Goal: Task Accomplishment & Management: Manage account settings

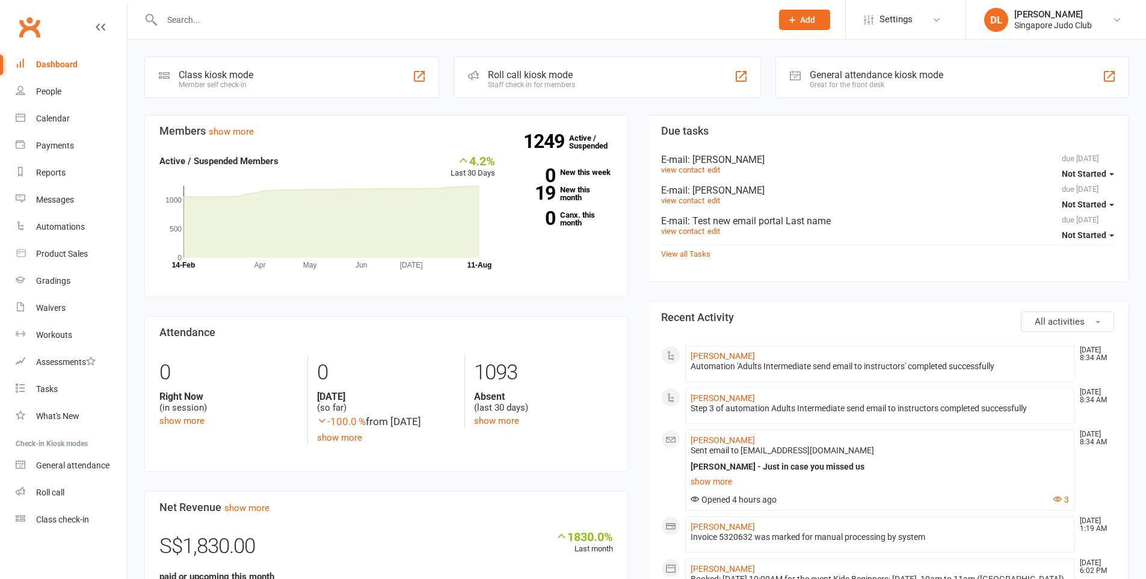
click at [251, 19] on input "text" at bounding box center [460, 19] width 605 height 17
paste input "Aiden Sun"
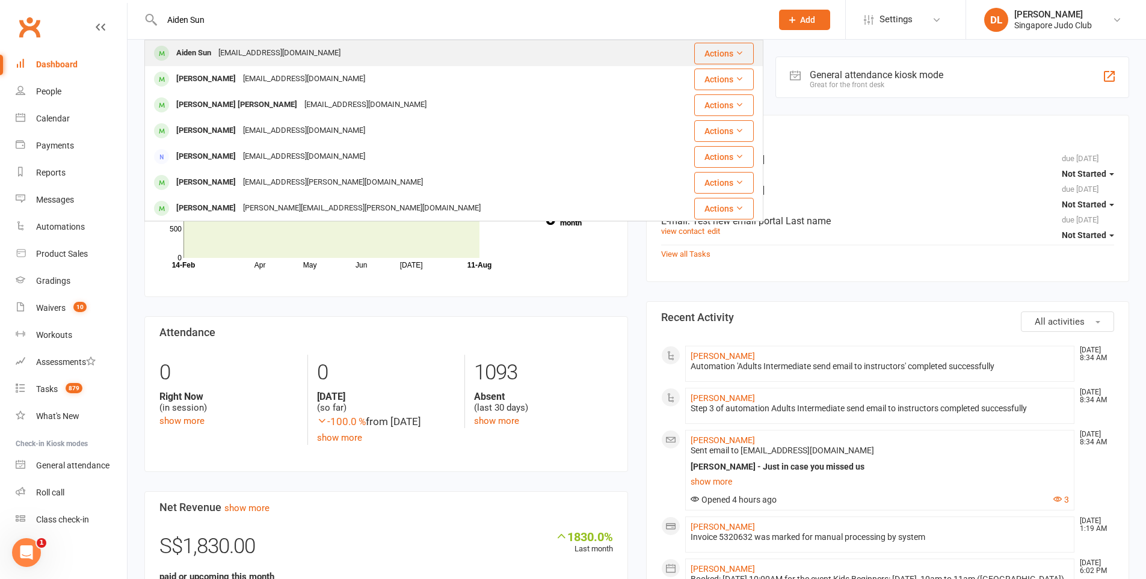
type input "Aiden Sun"
click at [346, 51] on div "[PERSON_NAME] [EMAIL_ADDRESS][DOMAIN_NAME]" at bounding box center [402, 53] width 513 height 25
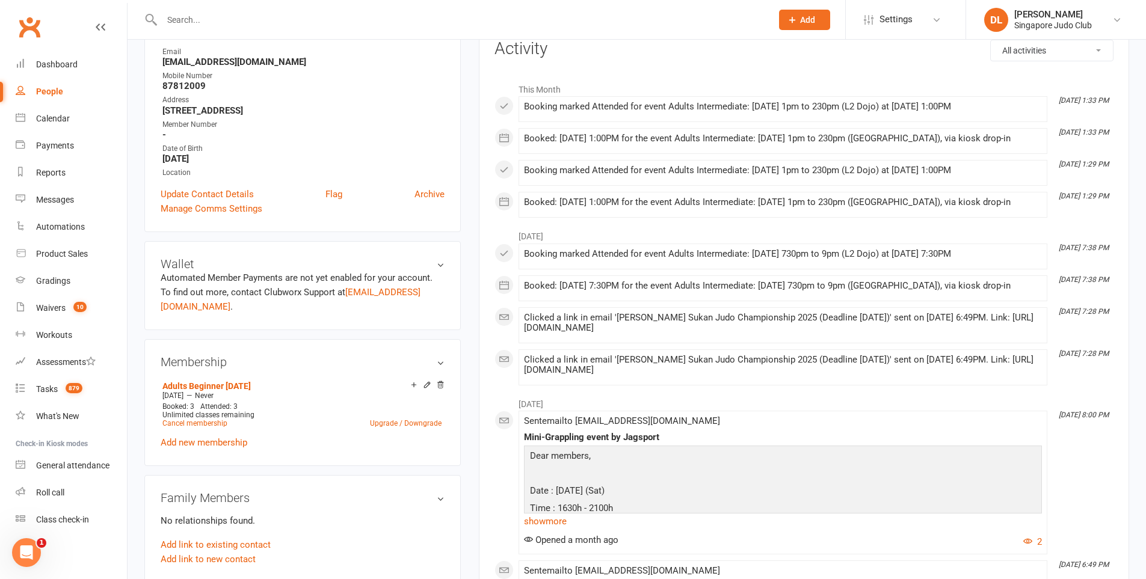
scroll to position [180, 0]
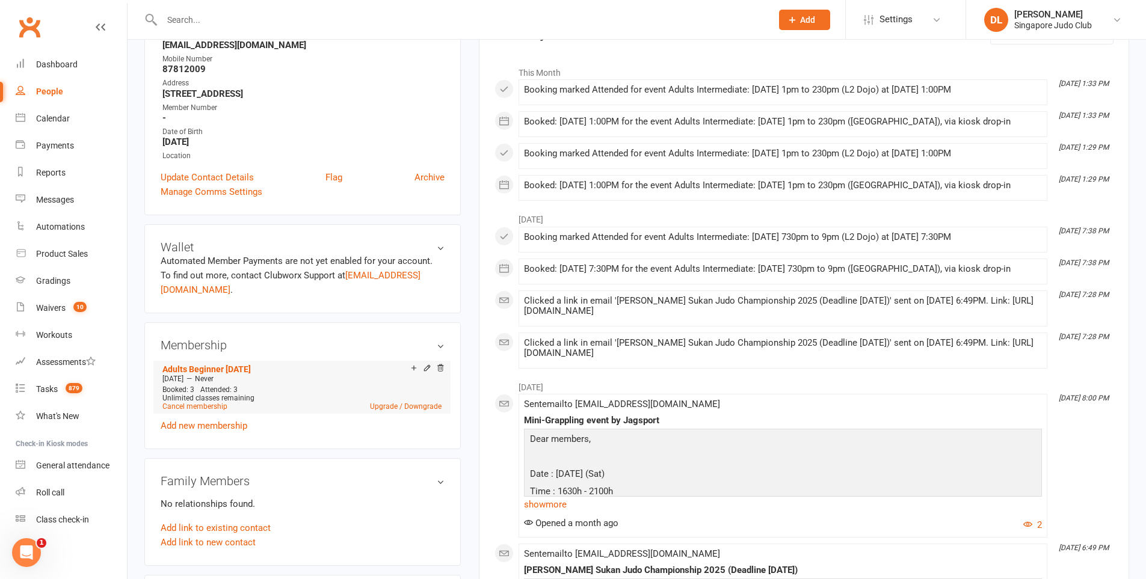
click at [351, 374] on div "[DATE] — Never" at bounding box center [301, 379] width 285 height 10
click at [240, 420] on link "Add new membership" at bounding box center [204, 425] width 87 height 11
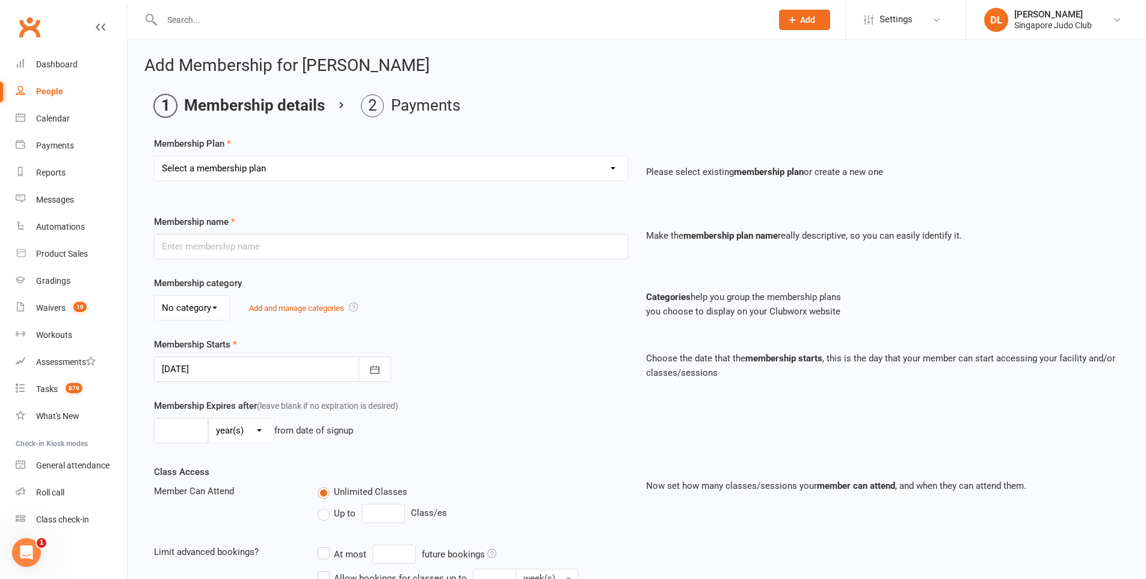
click at [333, 172] on select "Select a membership plan Create new Membership Plan SJC Membership CC (No Fee) …" at bounding box center [391, 168] width 473 height 24
select select "1"
click at [155, 156] on select "Select a membership plan Create new Membership Plan SJC Membership CC (No Fee) …" at bounding box center [391, 168] width 473 height 24
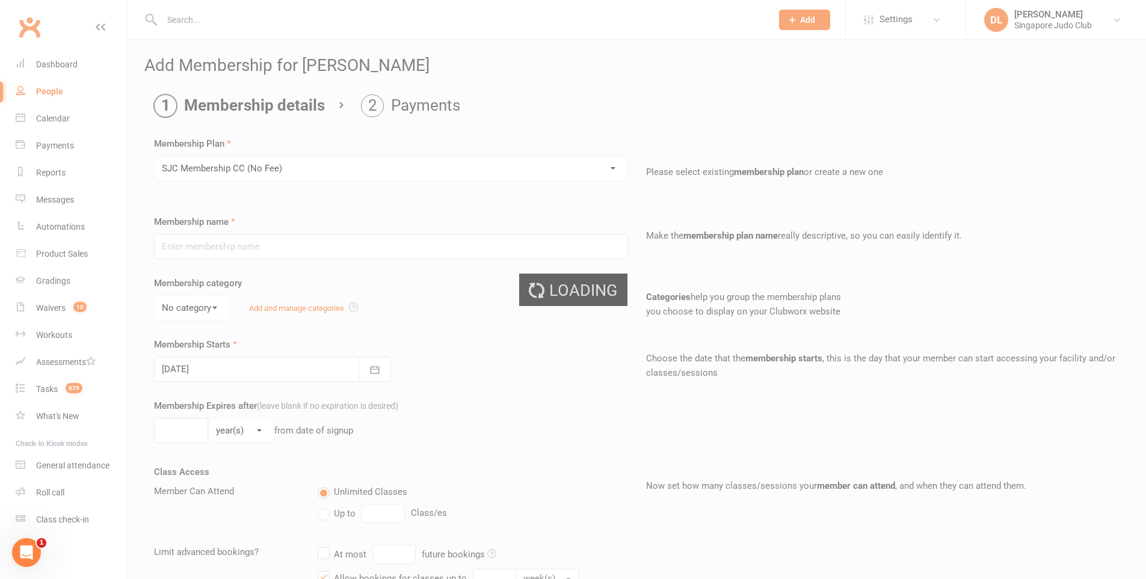
type input "SJC Membership CC (No Fee)"
select select "1"
type input "0"
type input "4"
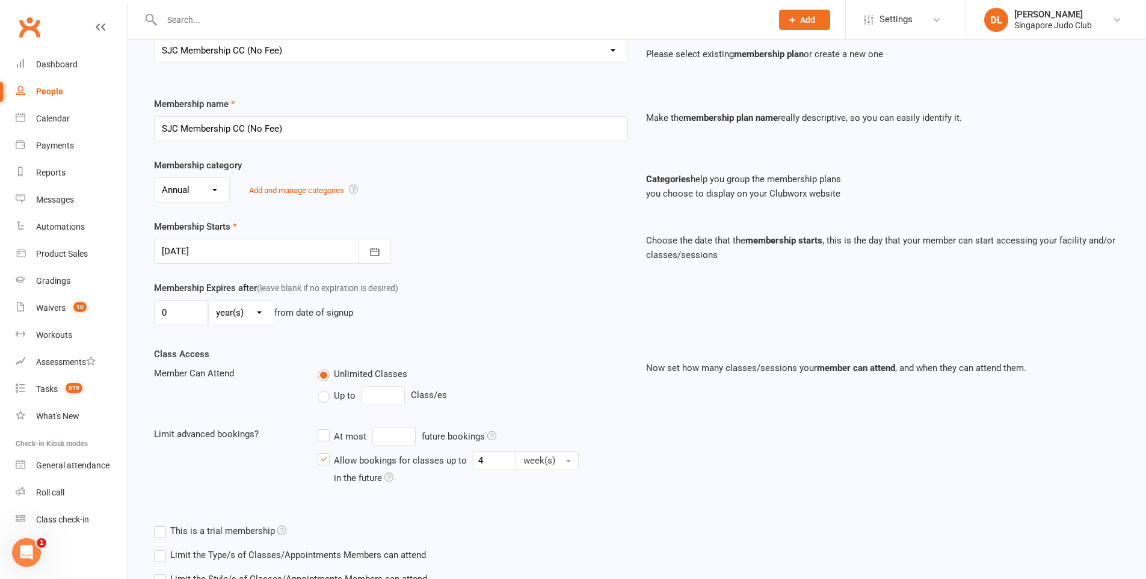
scroll to position [209, 0]
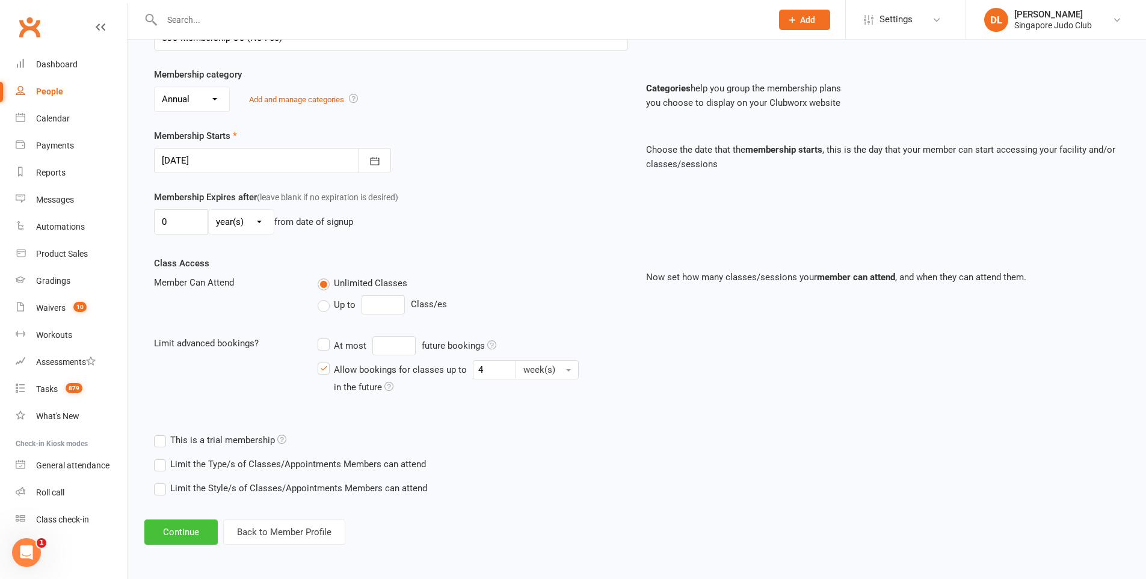
click at [181, 532] on button "Continue" at bounding box center [180, 532] width 73 height 25
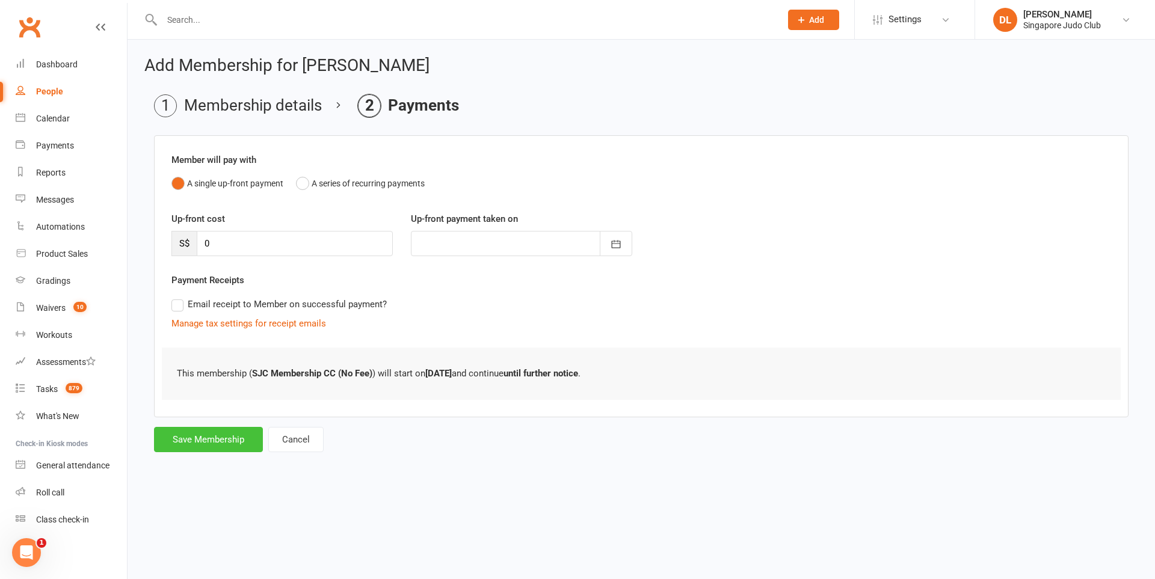
click at [221, 434] on button "Save Membership" at bounding box center [208, 439] width 109 height 25
